Goal: Information Seeking & Learning: Learn about a topic

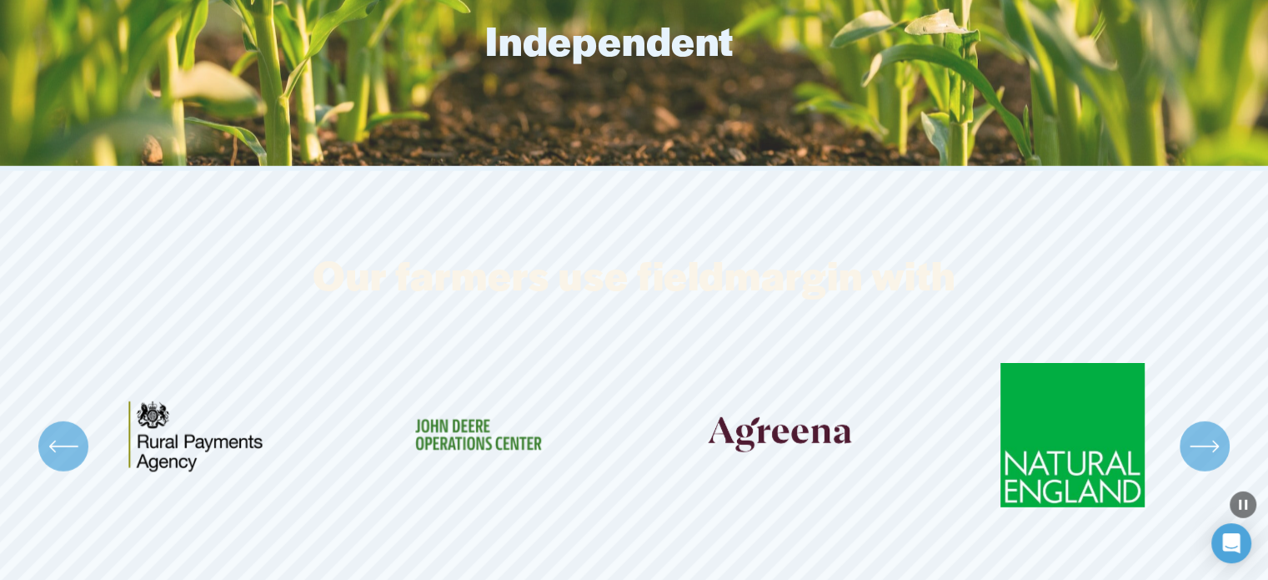
scroll to position [4670, 0]
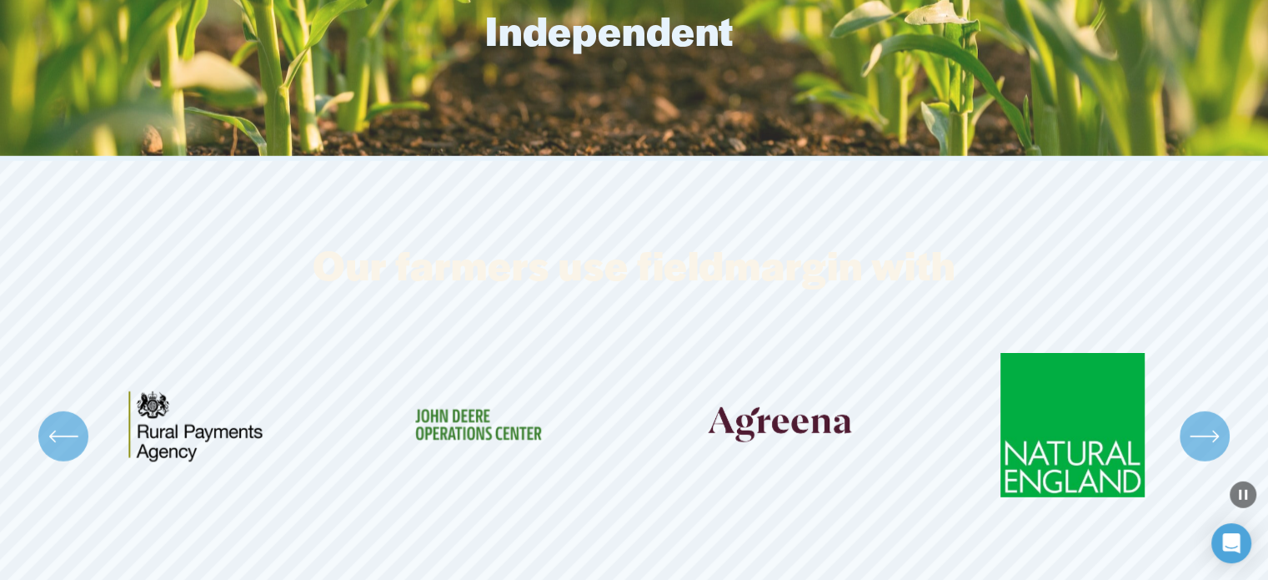
click at [1202, 433] on icon "\a \a \a Next\a \a" at bounding box center [1205, 436] width 30 height 30
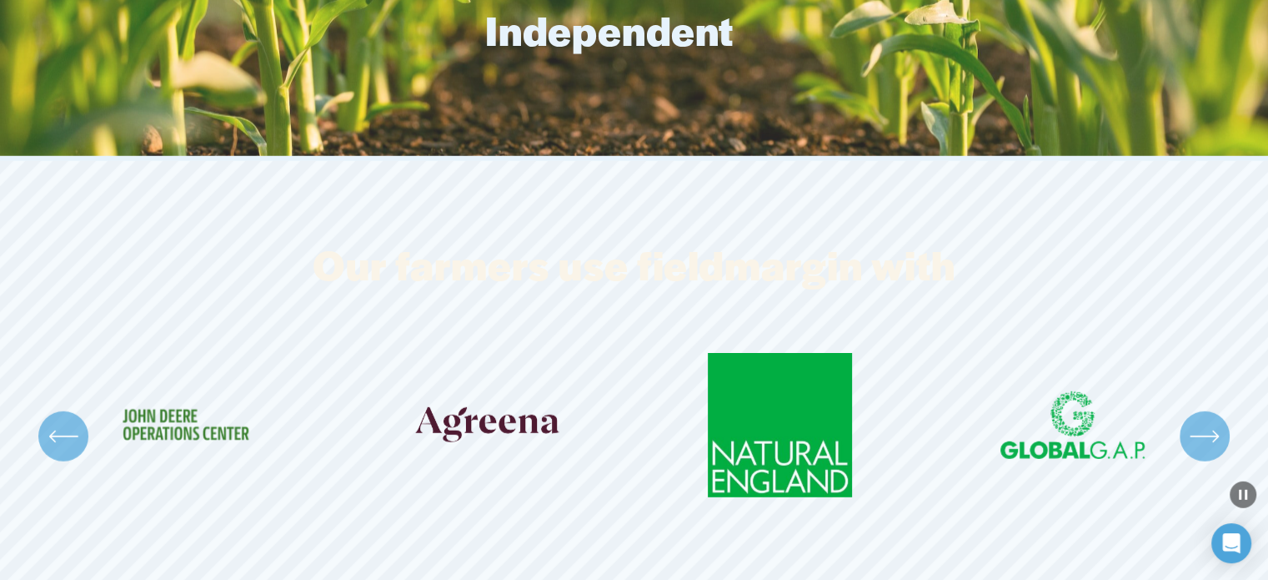
click at [1202, 433] on icon "\a \a \a Next\a \a" at bounding box center [1205, 436] width 30 height 30
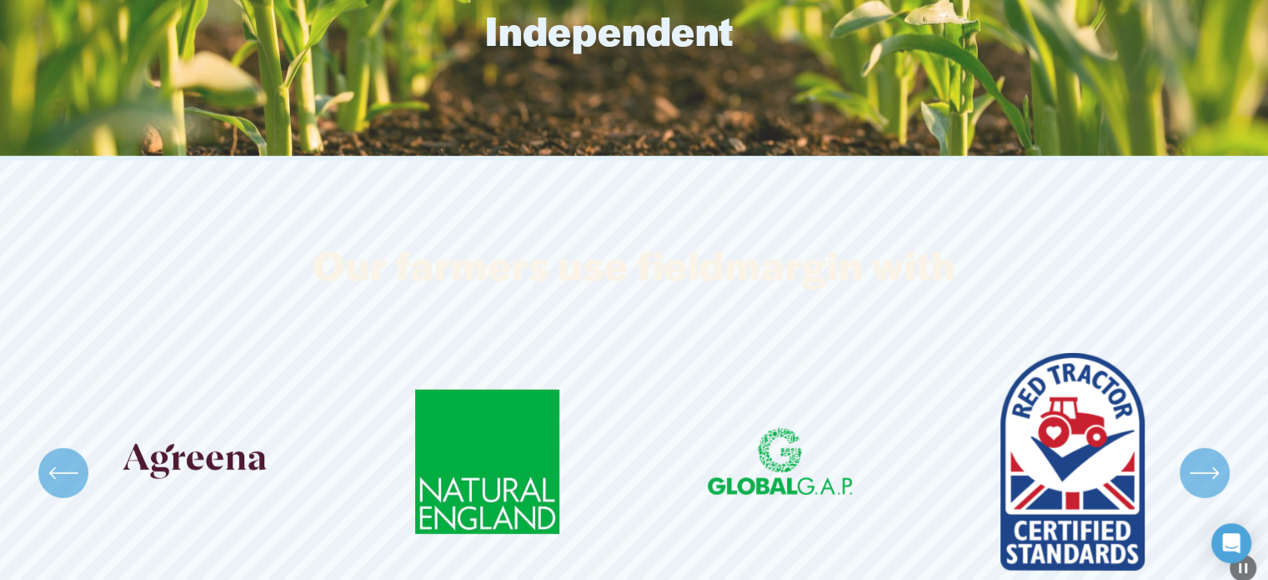
click at [1202, 433] on ul "Carousel" at bounding box center [634, 473] width 1167 height 241
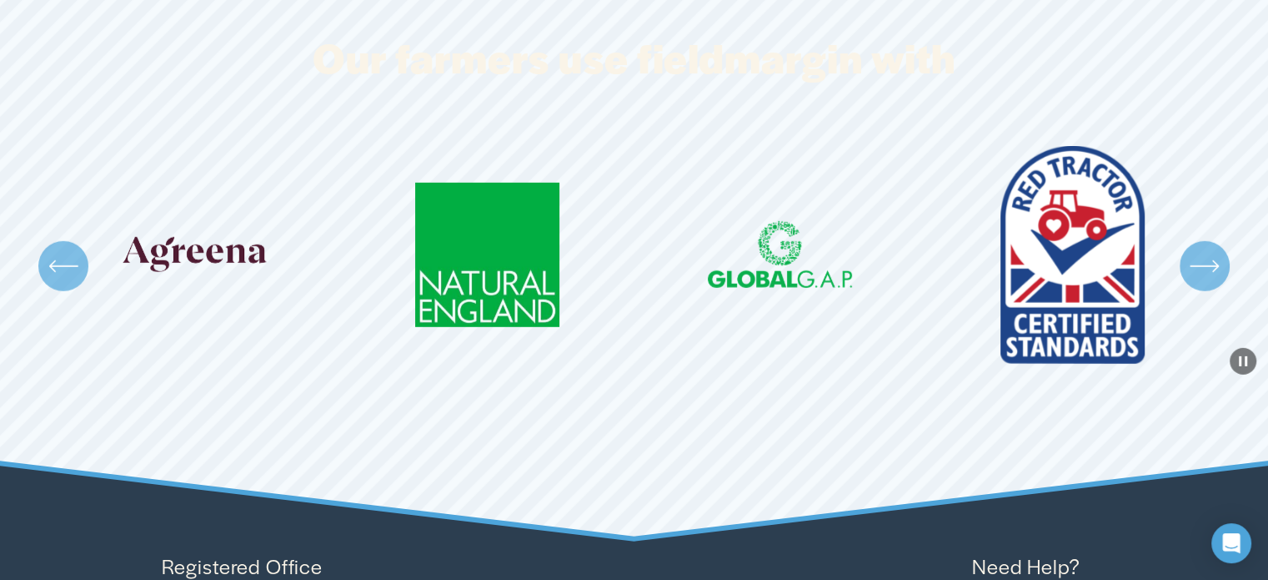
scroll to position [4920, 0]
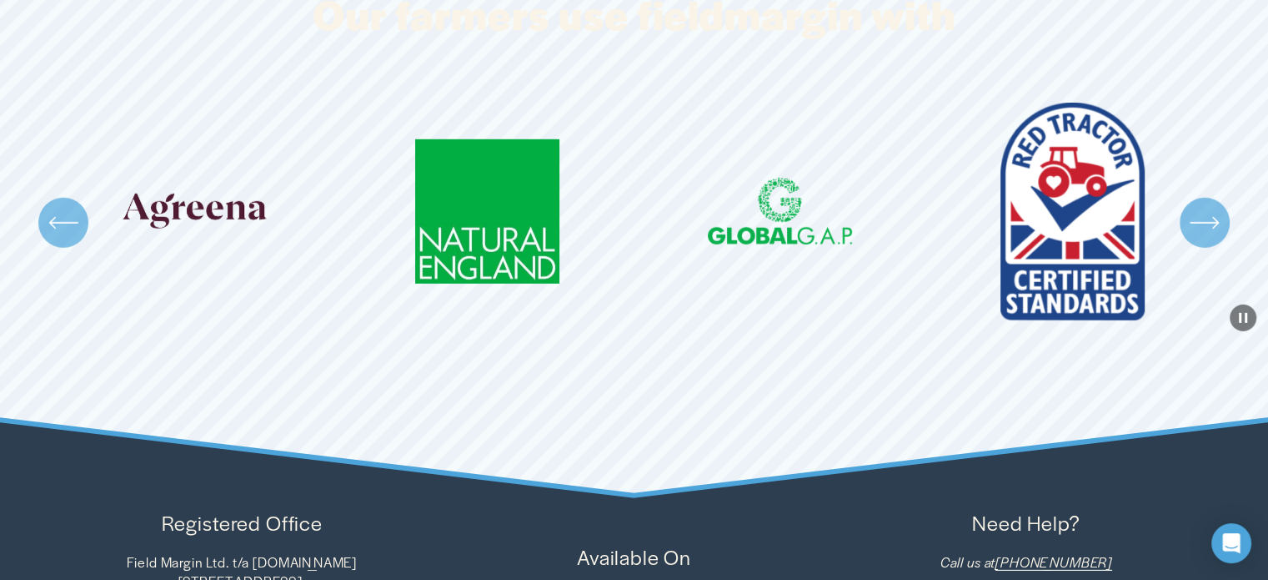
click at [1211, 208] on icon "\a \a \a Next\a \a" at bounding box center [1205, 223] width 30 height 30
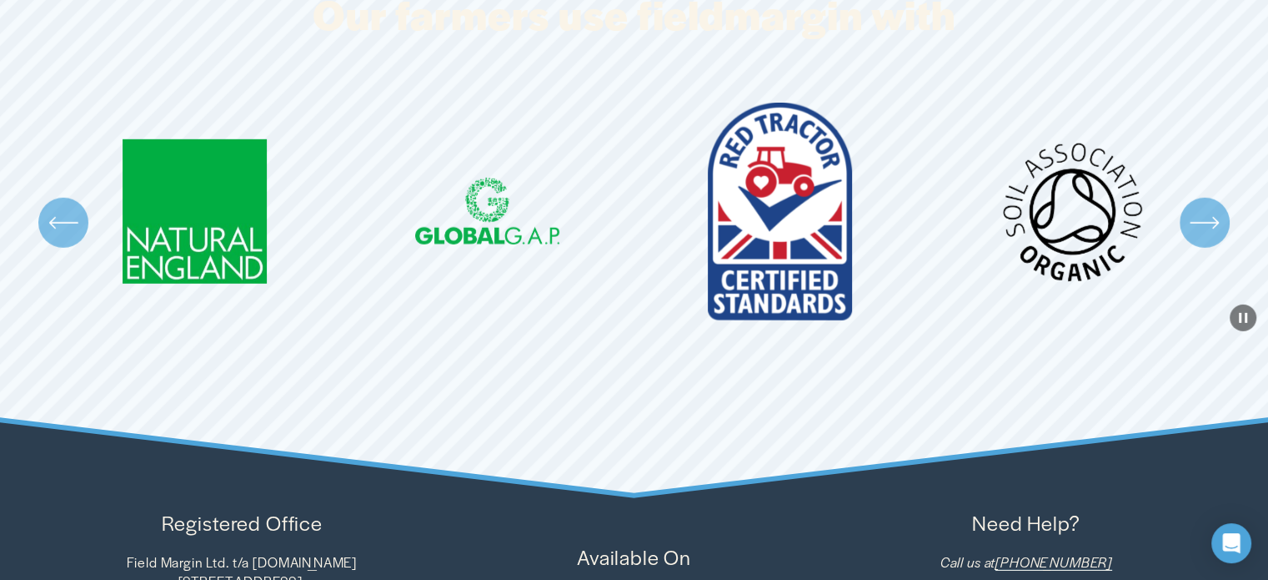
click at [1206, 208] on icon "\a \a \a Next\a \a" at bounding box center [1205, 223] width 30 height 30
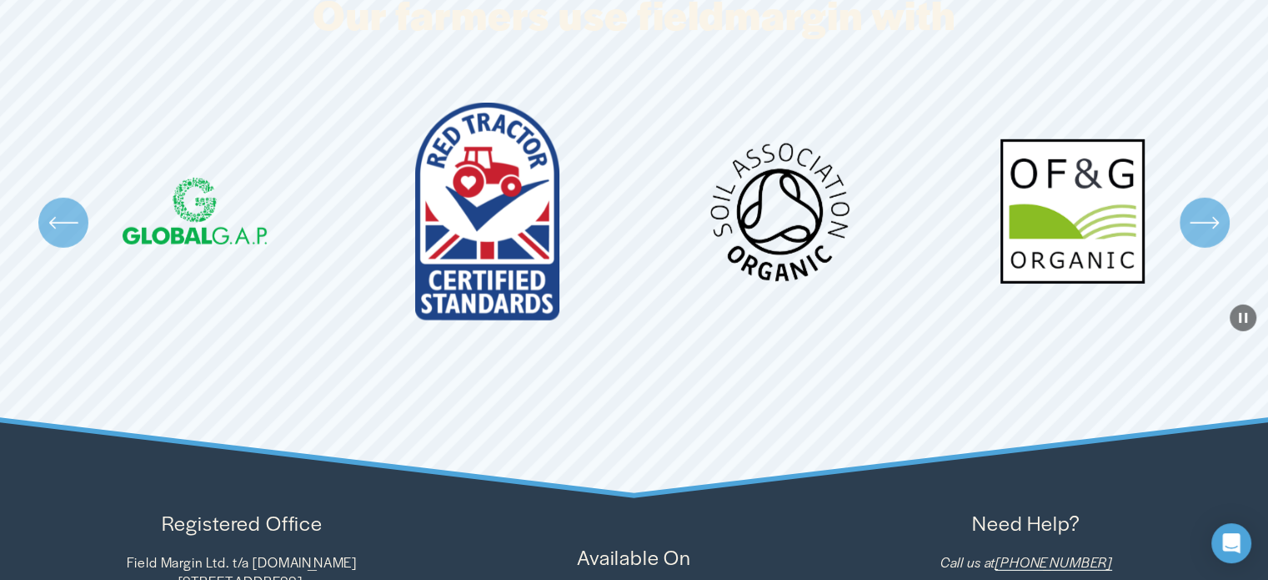
click at [1206, 208] on icon "\a \a \a Next\a \a" at bounding box center [1205, 223] width 30 height 30
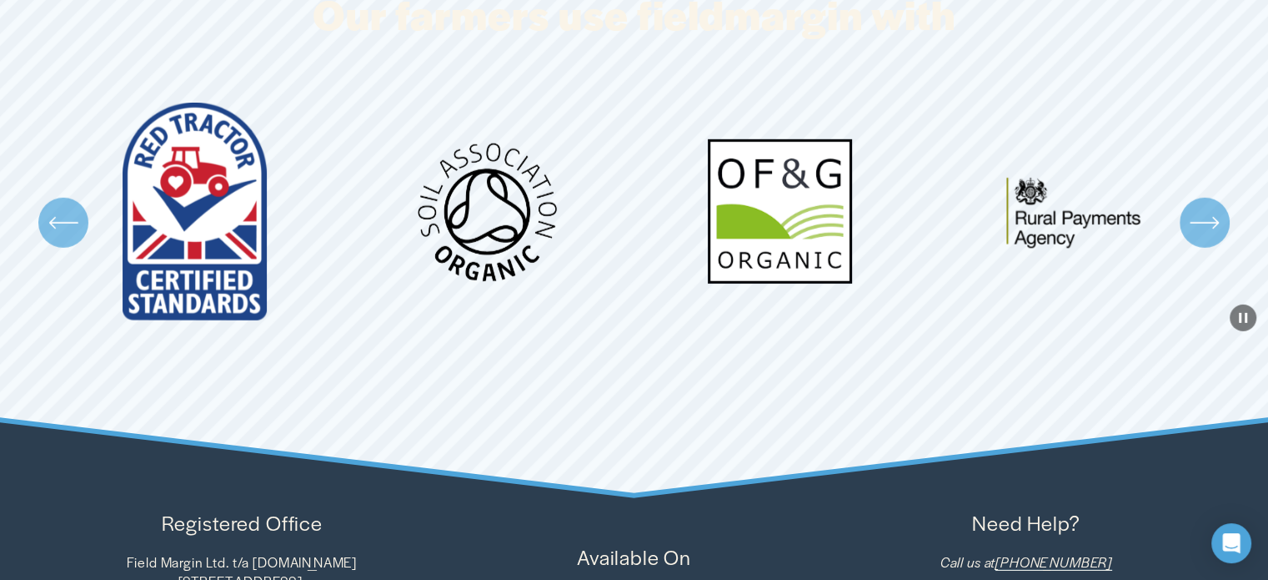
click at [1206, 208] on icon "\a \a \a Next\a \a" at bounding box center [1205, 223] width 30 height 30
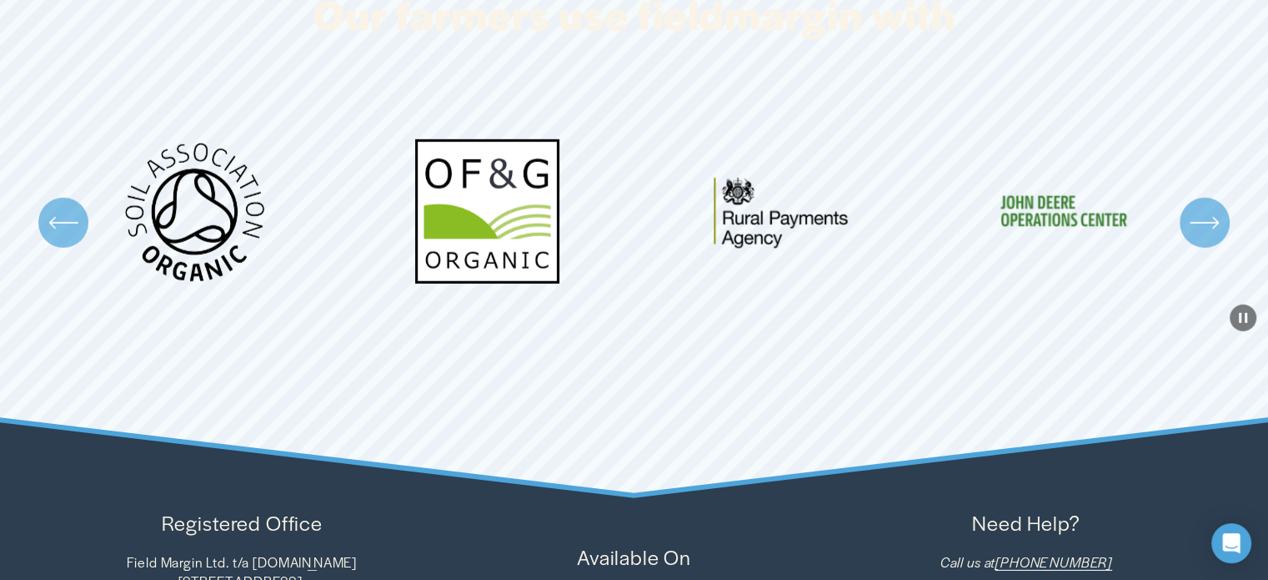
click at [1206, 208] on icon "\a \a \a Next\a \a" at bounding box center [1205, 223] width 30 height 30
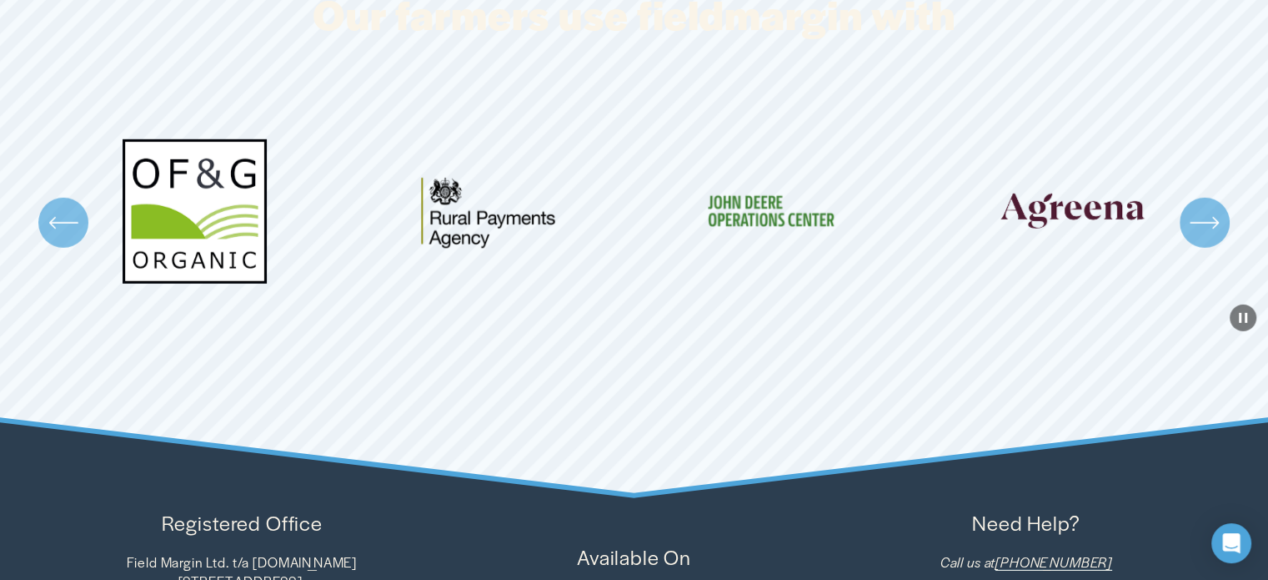
click at [1206, 208] on icon "\a \a \a Next\a \a" at bounding box center [1205, 223] width 30 height 30
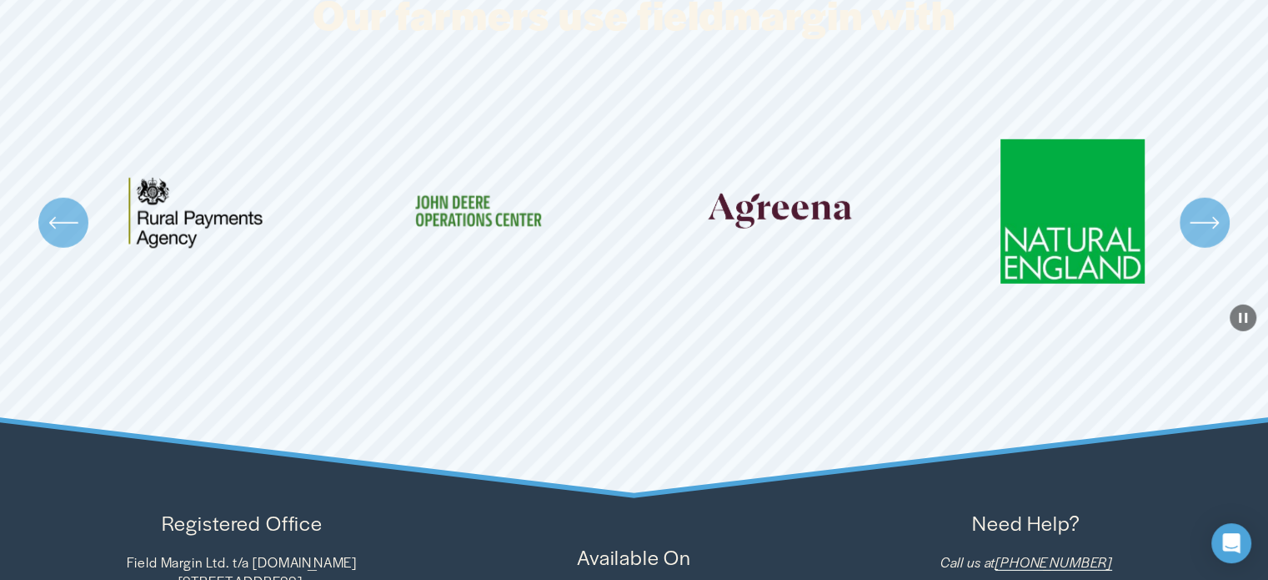
click at [1206, 208] on icon "\a \a \a Next\a \a" at bounding box center [1205, 223] width 30 height 30
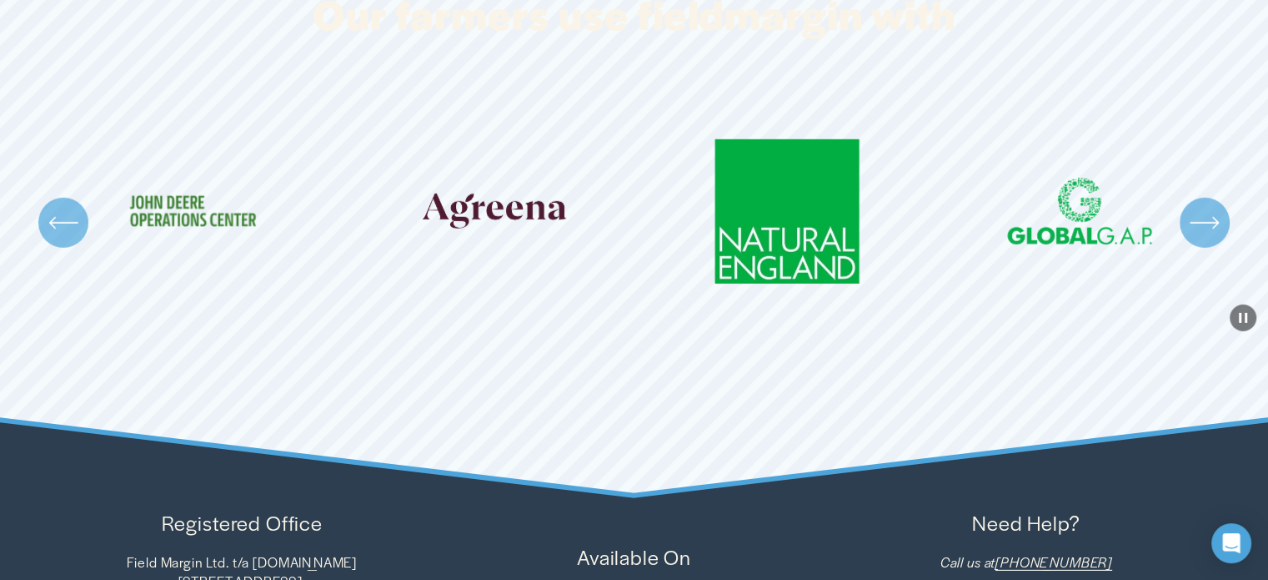
click at [1206, 208] on icon "\a \a \a Next\a \a" at bounding box center [1205, 223] width 30 height 30
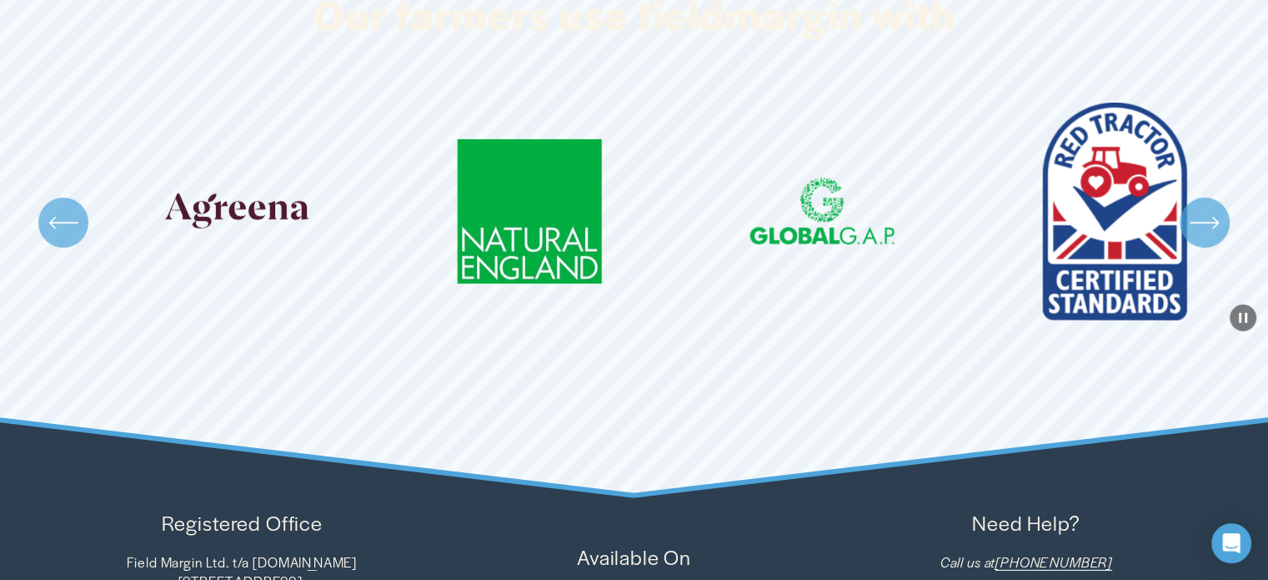
click at [1206, 208] on icon "\a \a \a Next\a \a" at bounding box center [1205, 223] width 30 height 30
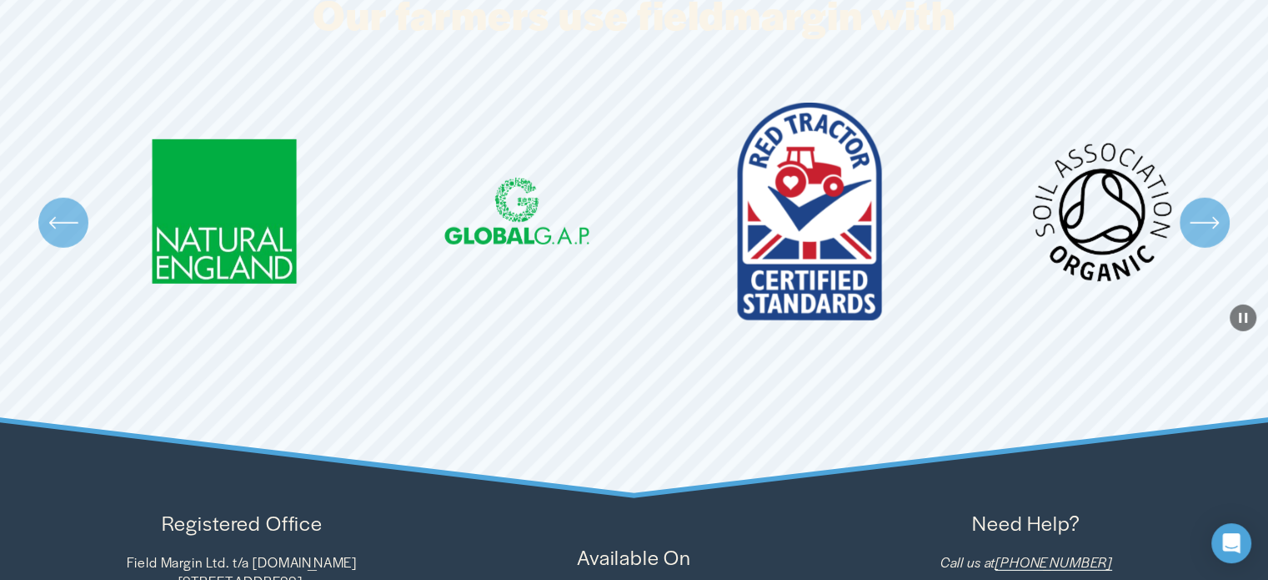
click at [1206, 208] on icon "\a \a \a Next\a \a" at bounding box center [1205, 223] width 30 height 30
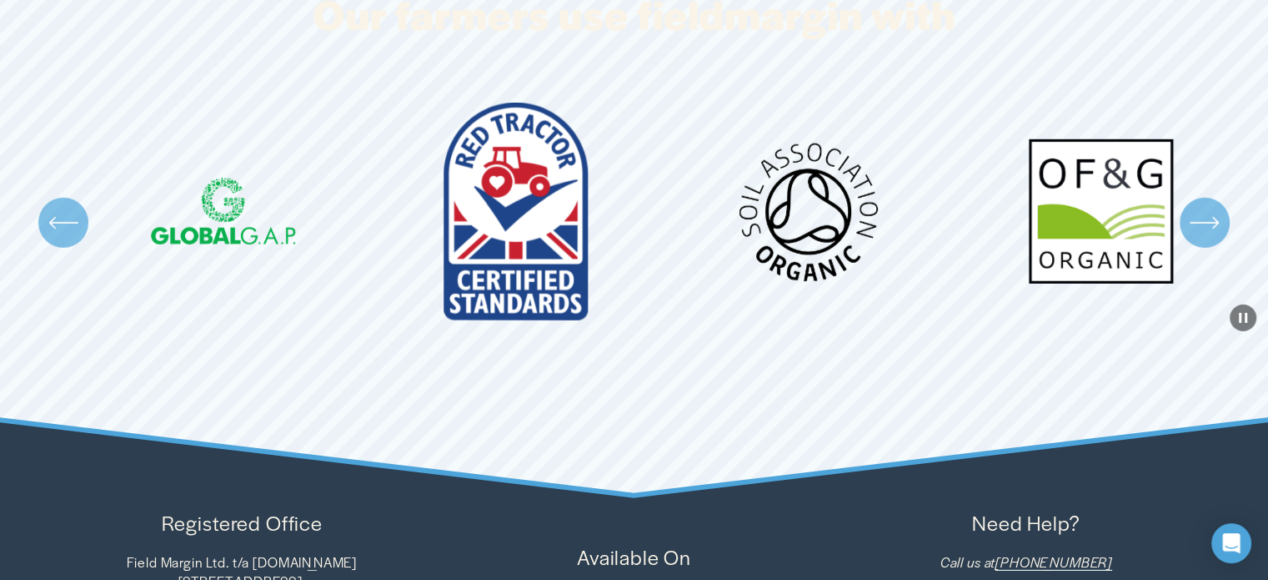
click at [1206, 208] on icon "\a \a \a Next\a \a" at bounding box center [1205, 223] width 30 height 30
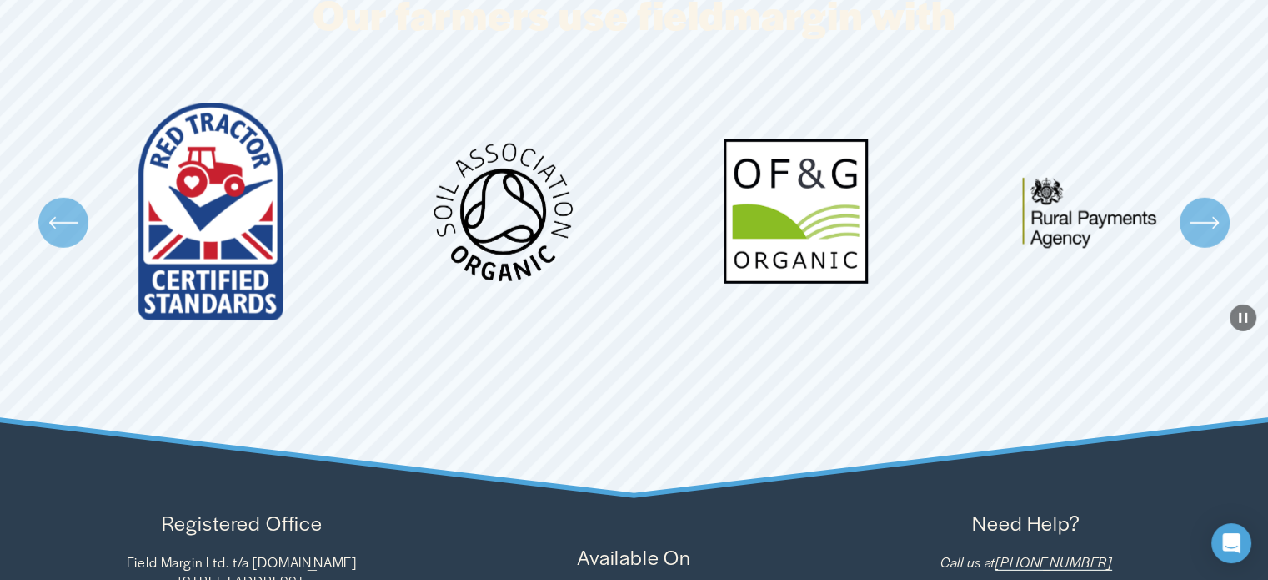
click at [1206, 208] on icon "\a \a \a Next\a \a" at bounding box center [1205, 223] width 30 height 30
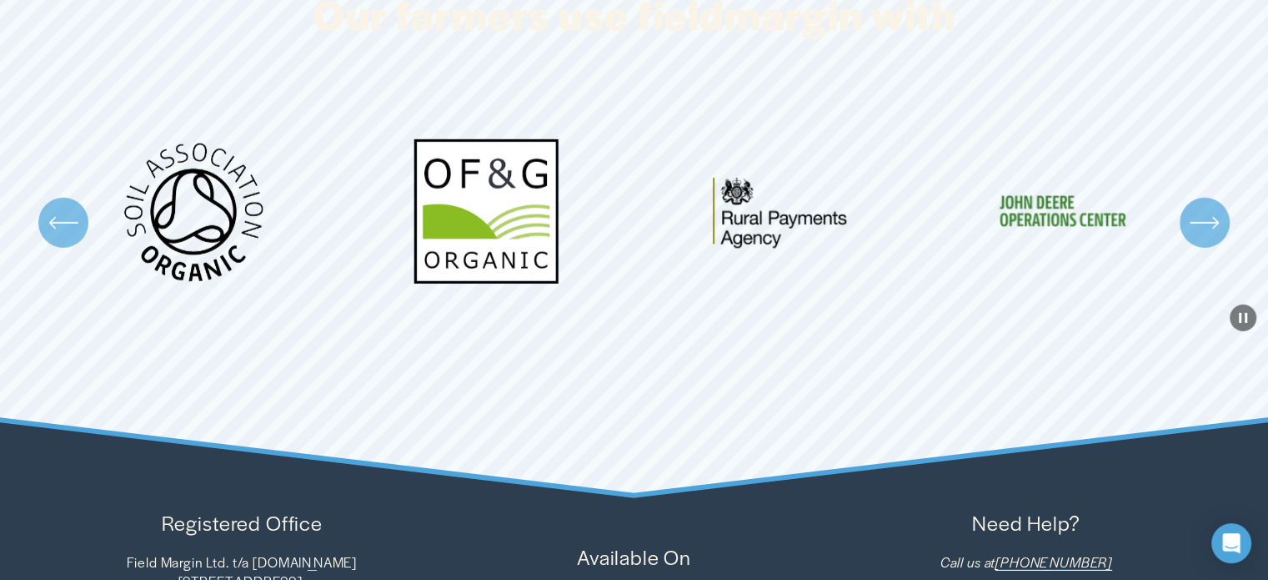
click at [1206, 208] on icon "\a \a \a Next\a \a" at bounding box center [1205, 223] width 30 height 30
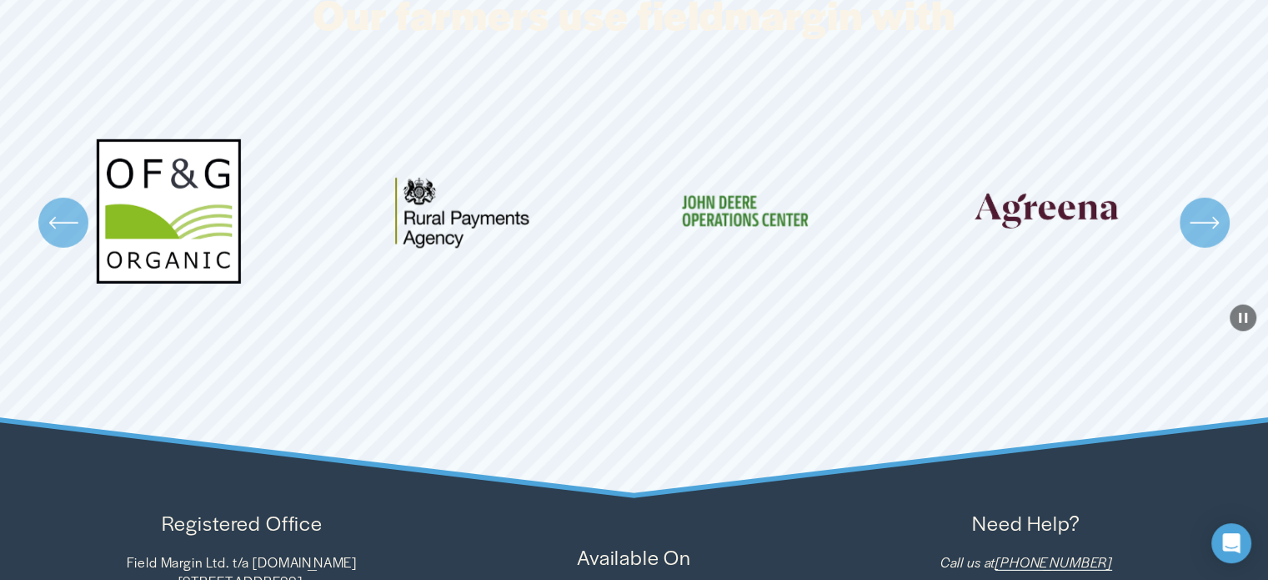
click at [1206, 208] on icon "\a \a \a Next\a \a" at bounding box center [1205, 223] width 30 height 30
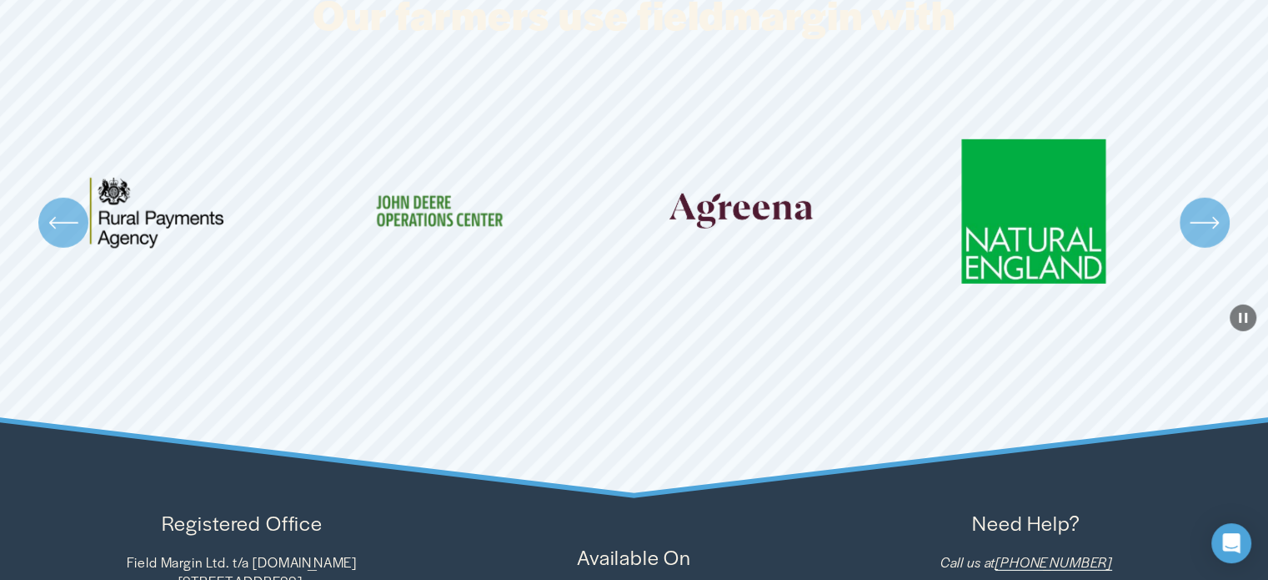
click at [1206, 208] on icon "\a \a \a Next\a \a" at bounding box center [1205, 223] width 30 height 30
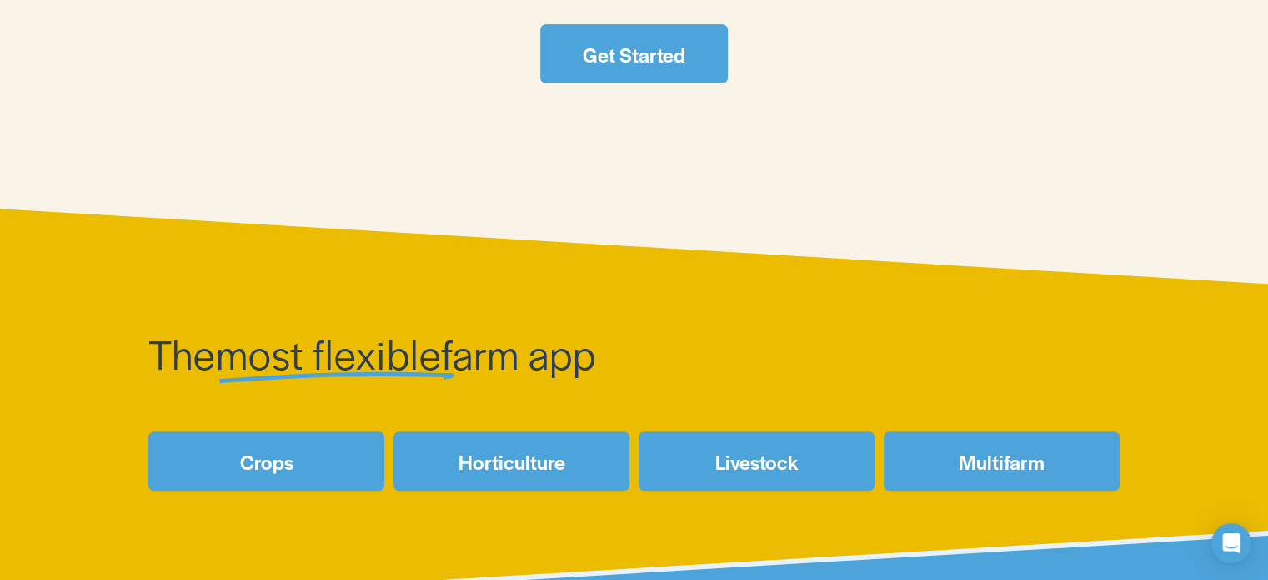
scroll to position [566, 0]
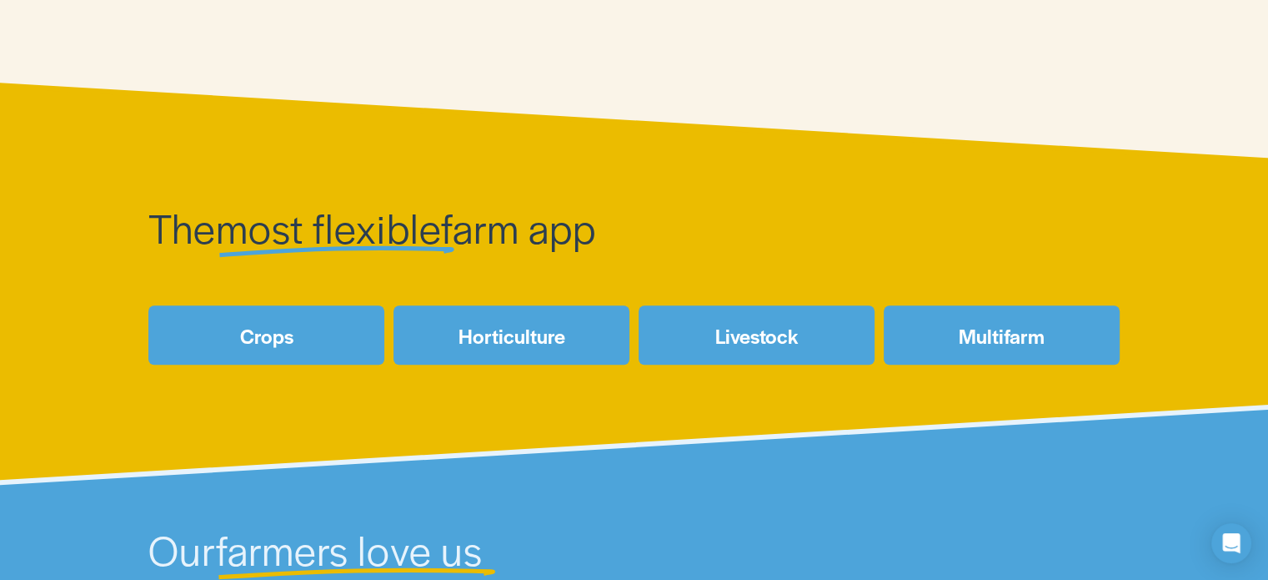
click at [1006, 329] on link "Multifarm" at bounding box center [1002, 334] width 236 height 59
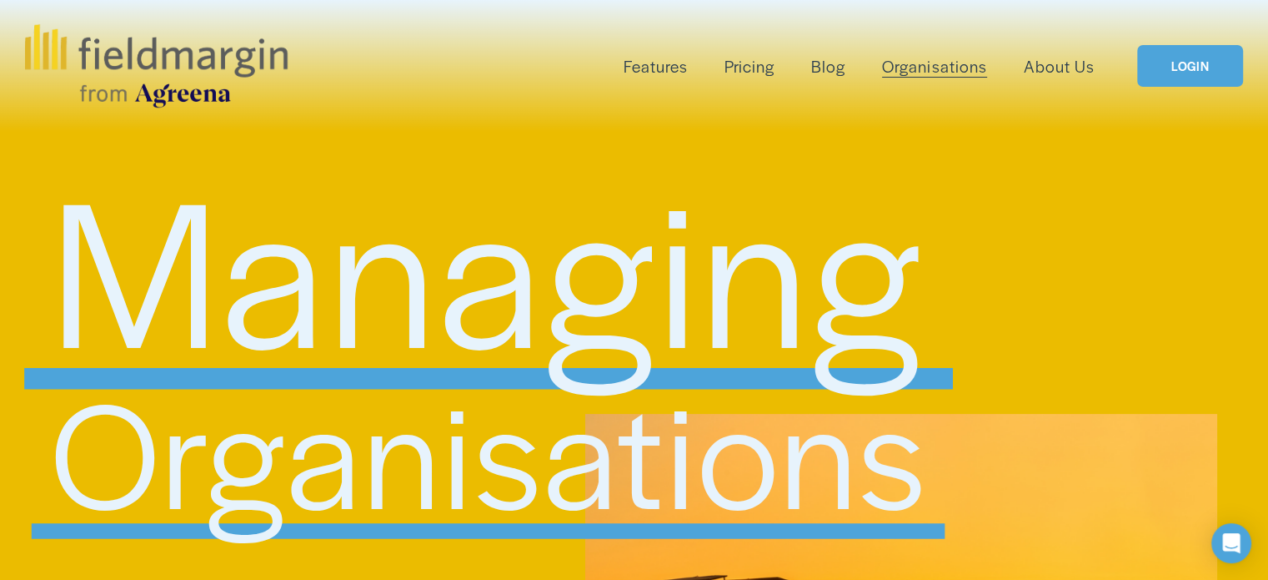
click at [743, 59] on link "Pricing" at bounding box center [750, 67] width 50 height 28
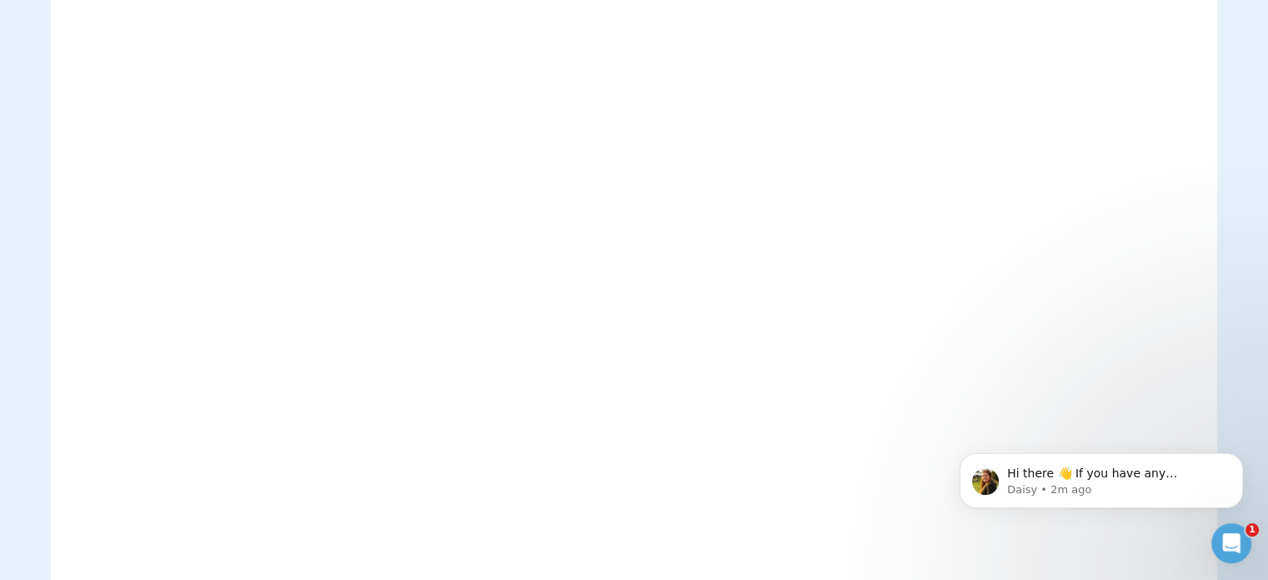
scroll to position [337, 0]
